Goal: Navigation & Orientation: Find specific page/section

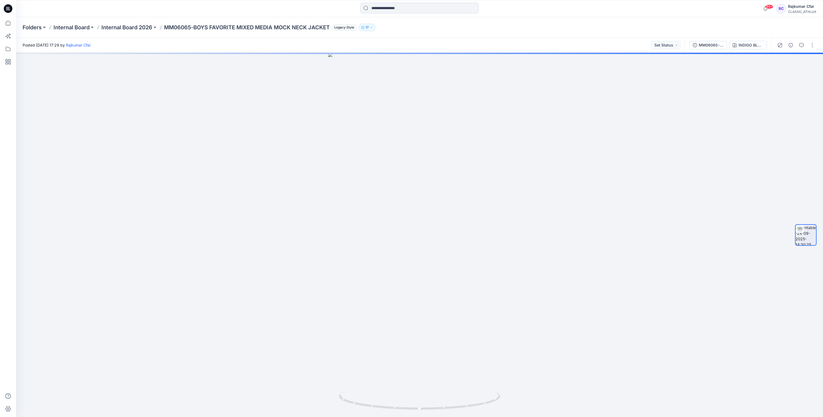
click at [7, 10] on icon at bounding box center [8, 8] width 9 height 9
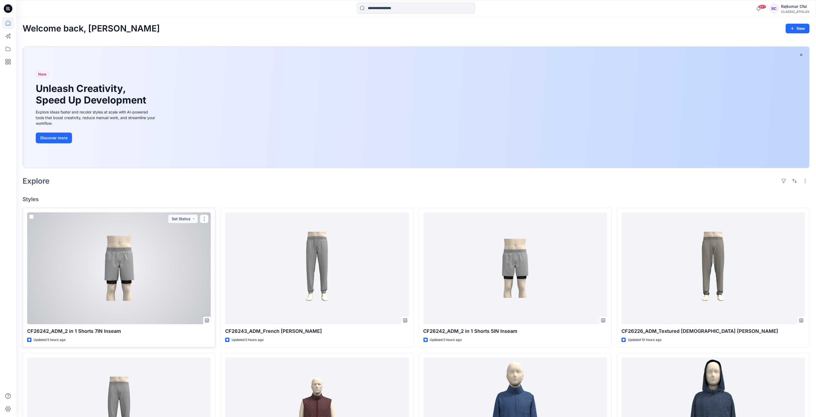
click at [112, 263] on div at bounding box center [119, 268] width 184 height 112
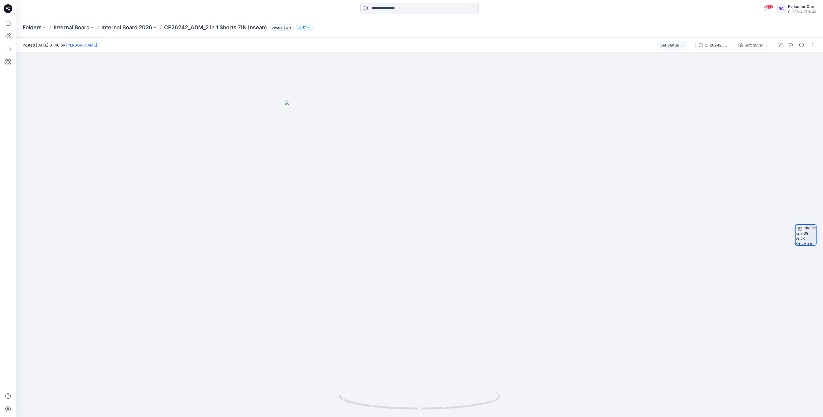
click at [12, 7] on icon at bounding box center [8, 8] width 9 height 17
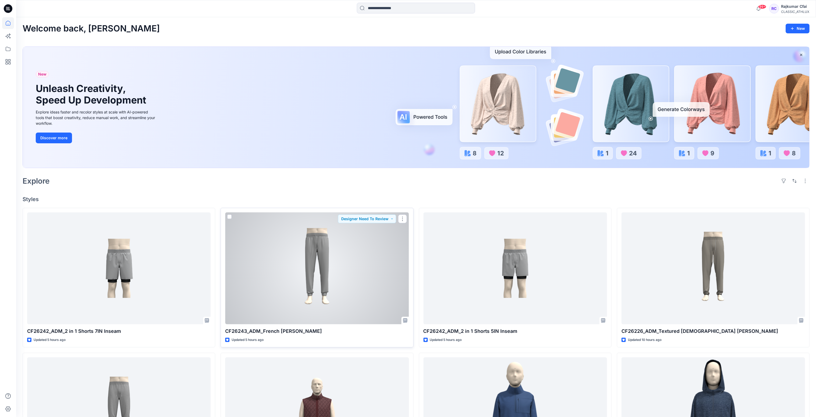
click at [326, 282] on div at bounding box center [317, 268] width 184 height 112
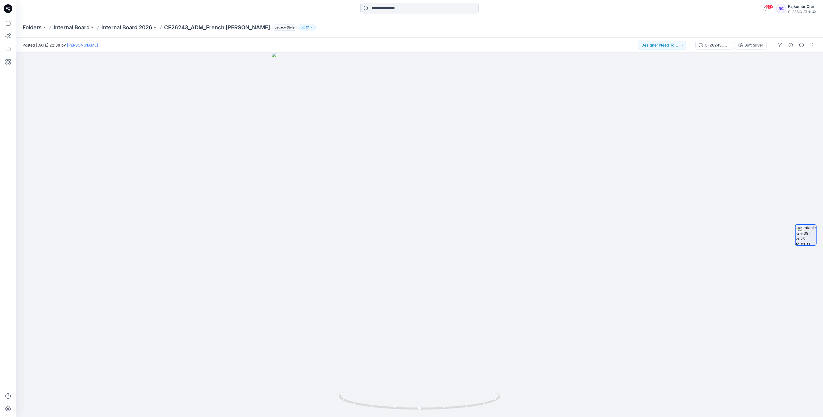
click at [6, 10] on icon at bounding box center [8, 8] width 9 height 9
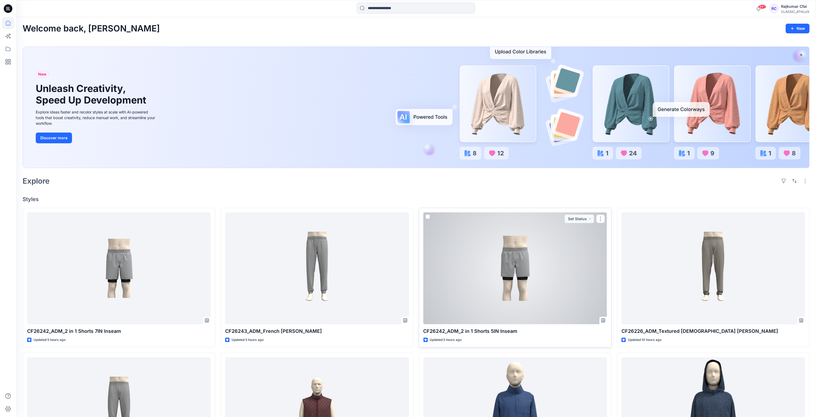
click at [527, 301] on div at bounding box center [516, 268] width 184 height 112
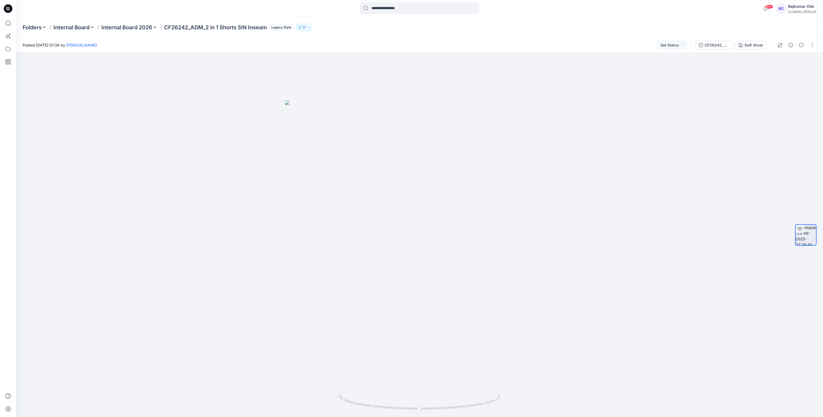
click at [6, 11] on icon at bounding box center [8, 8] width 9 height 9
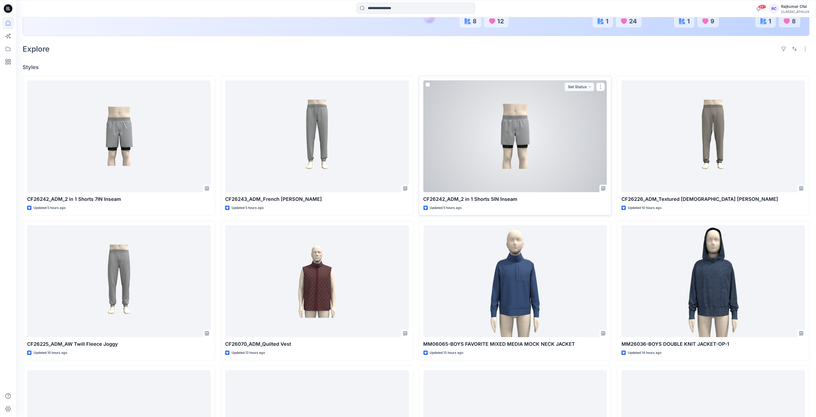
scroll to position [201, 0]
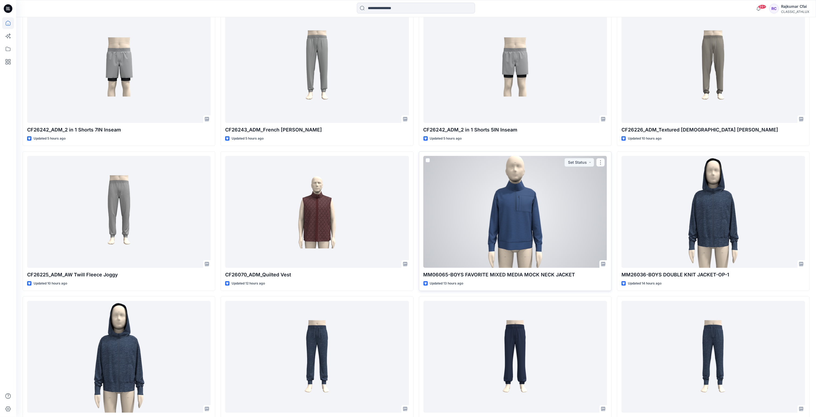
click at [543, 208] on div at bounding box center [516, 212] width 184 height 112
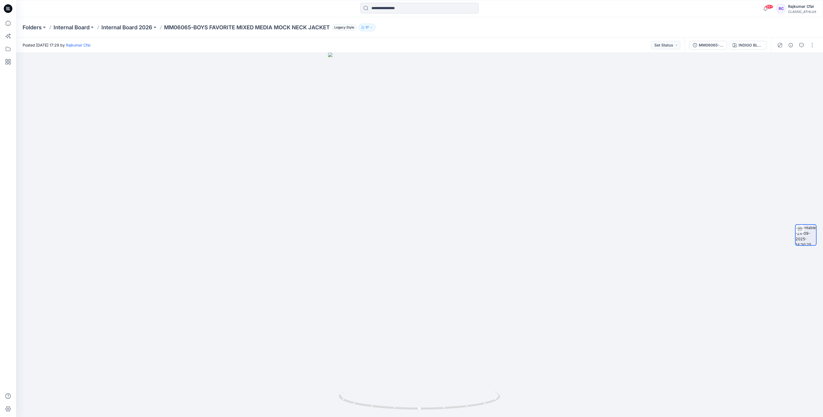
click at [8, 9] on icon at bounding box center [9, 9] width 2 height 0
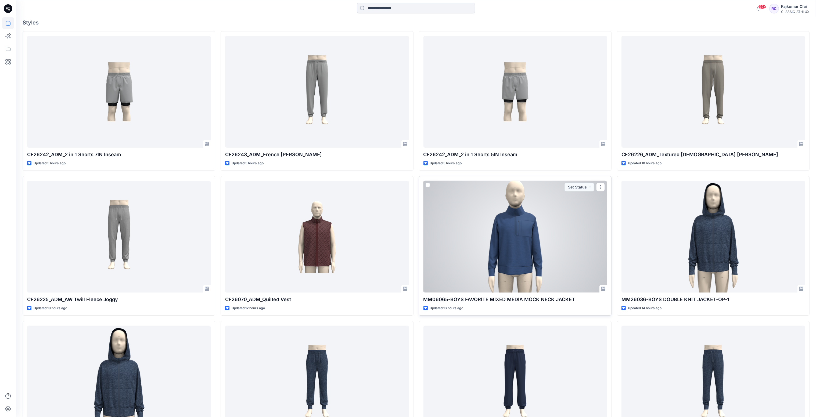
scroll to position [242, 0]
